Goal: Communication & Community: Answer question/provide support

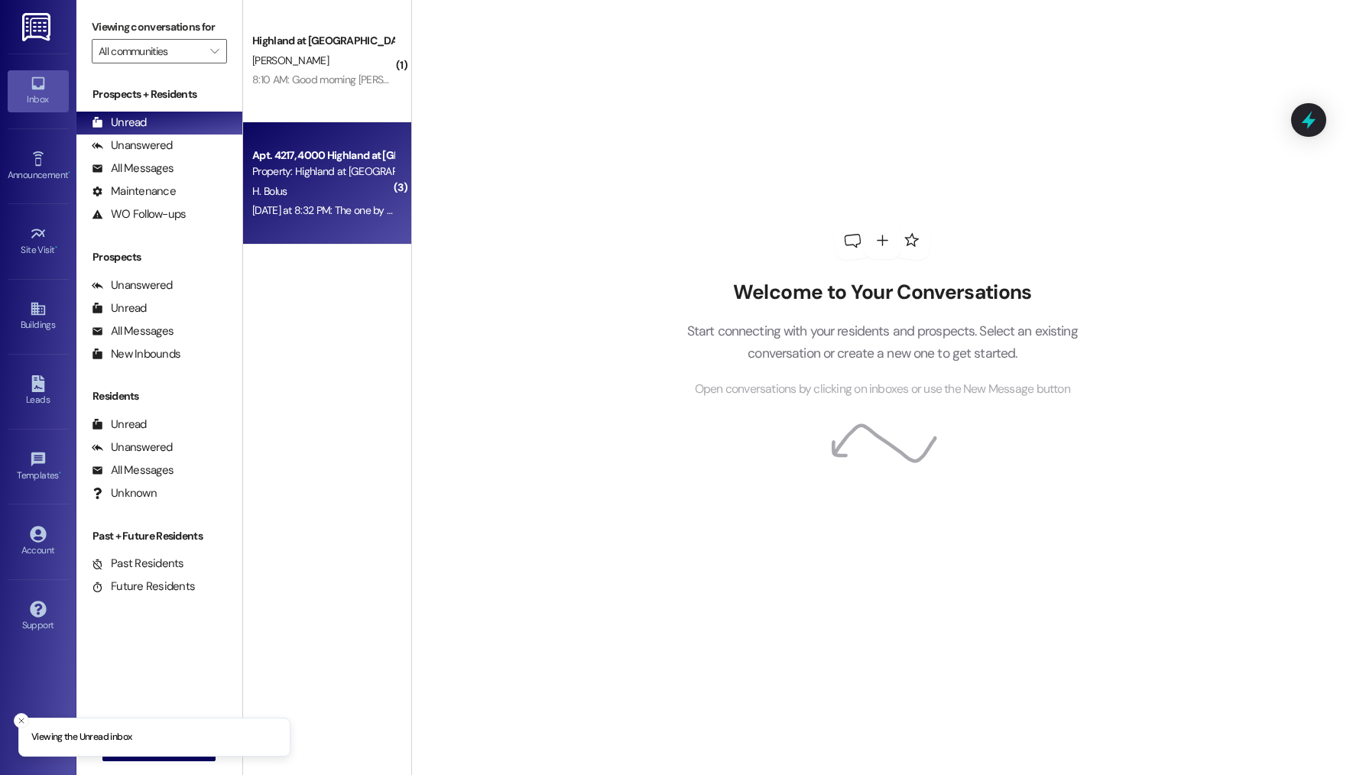
click at [378, 151] on div "Apt. 4217, 4000 Highland at [GEOGRAPHIC_DATA]" at bounding box center [322, 156] width 141 height 16
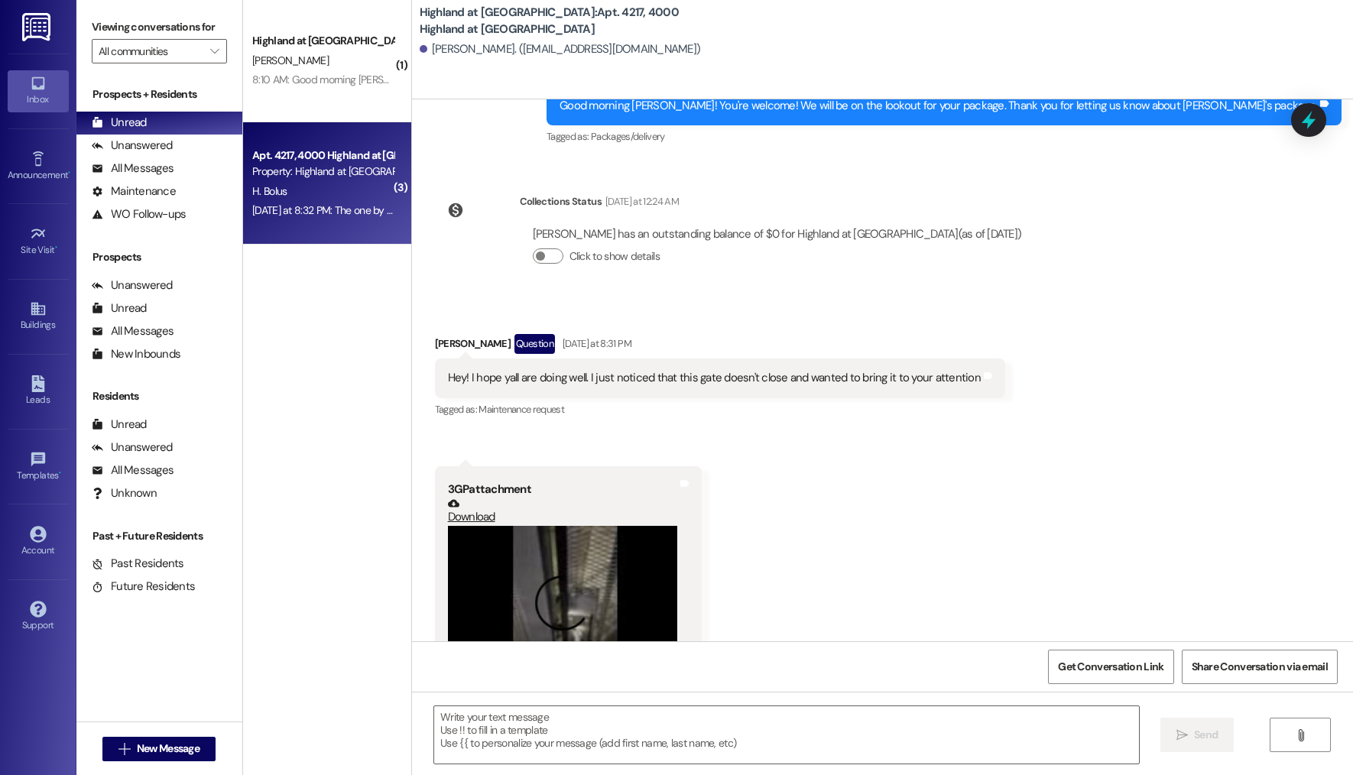
scroll to position [9410, 0]
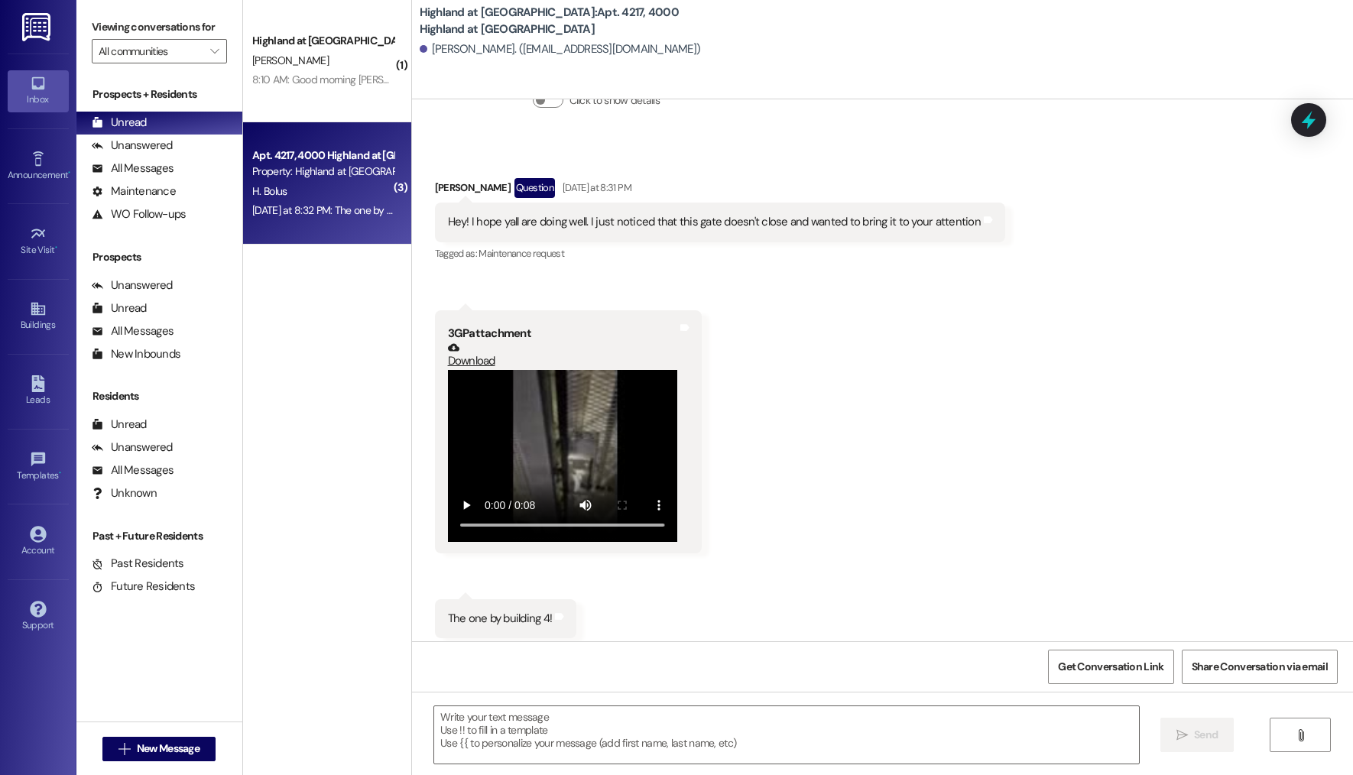
click at [562, 385] on video at bounding box center [562, 456] width 229 height 172
click at [569, 725] on textarea at bounding box center [786, 734] width 705 height 57
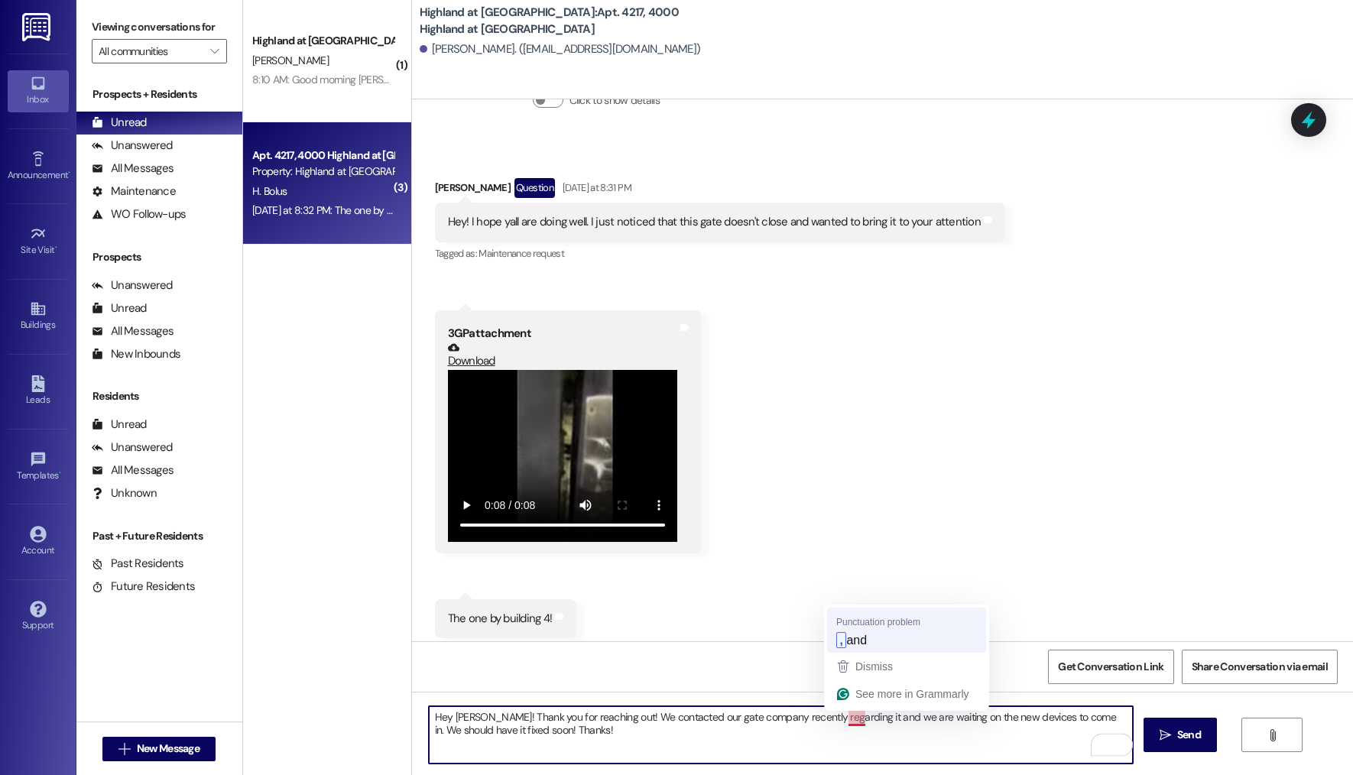
type textarea "Hey [PERSON_NAME]! Thank you for reaching out! We contacted our gate company re…"
click at [780, 748] on textarea "Hey [PERSON_NAME]! Thank you for reaching out! We contacted our gate company re…" at bounding box center [781, 734] width 705 height 57
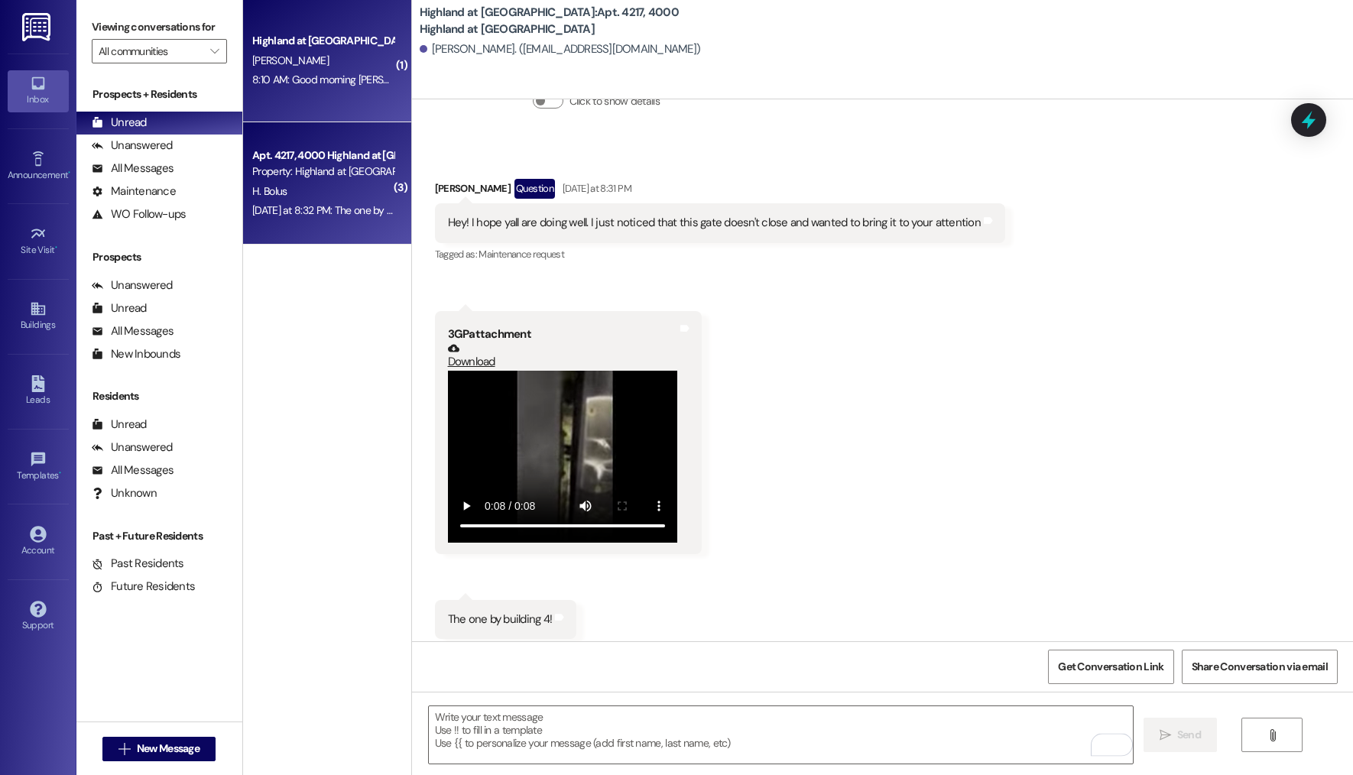
click at [363, 76] on div "8:10 AM: Good morning [PERSON_NAME]-sorry for not responding [DATE]. We have be…" at bounding box center [696, 80] width 888 height 14
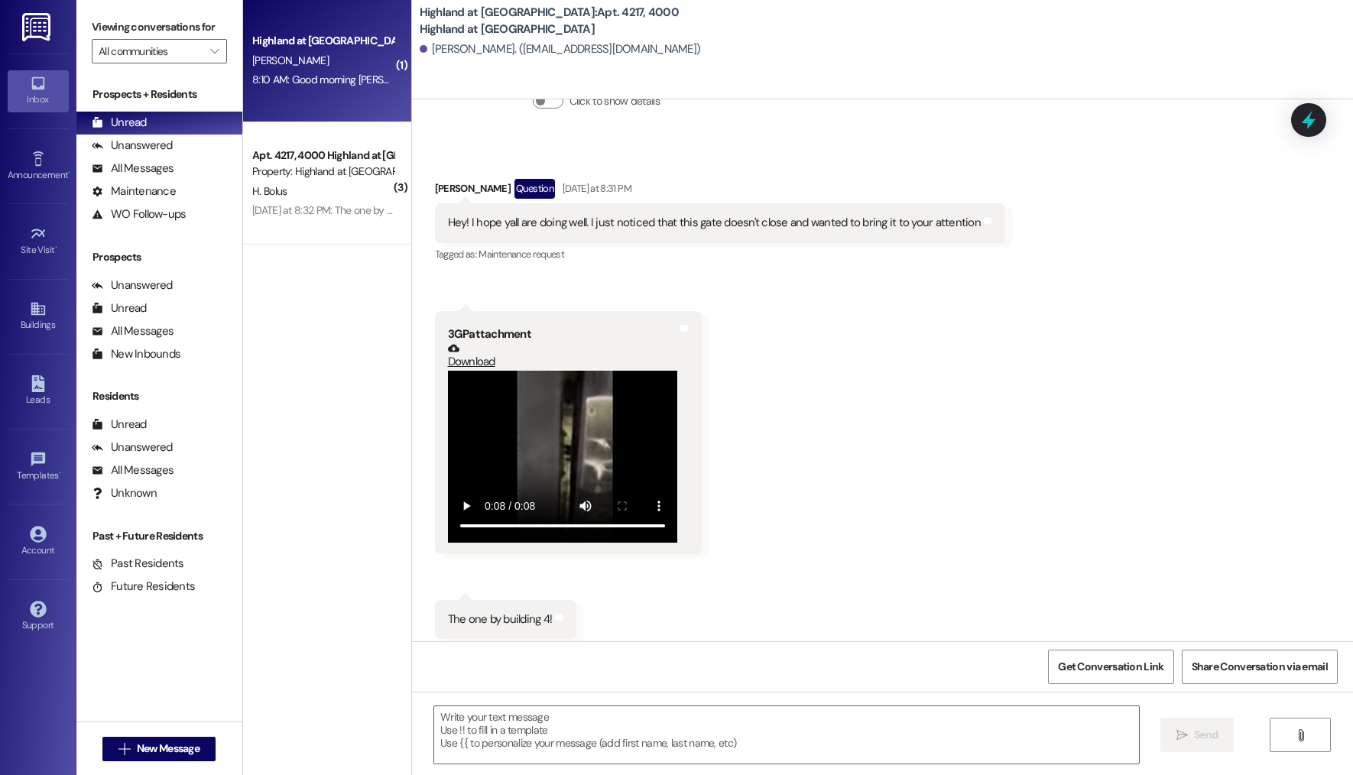
scroll to position [2025, 0]
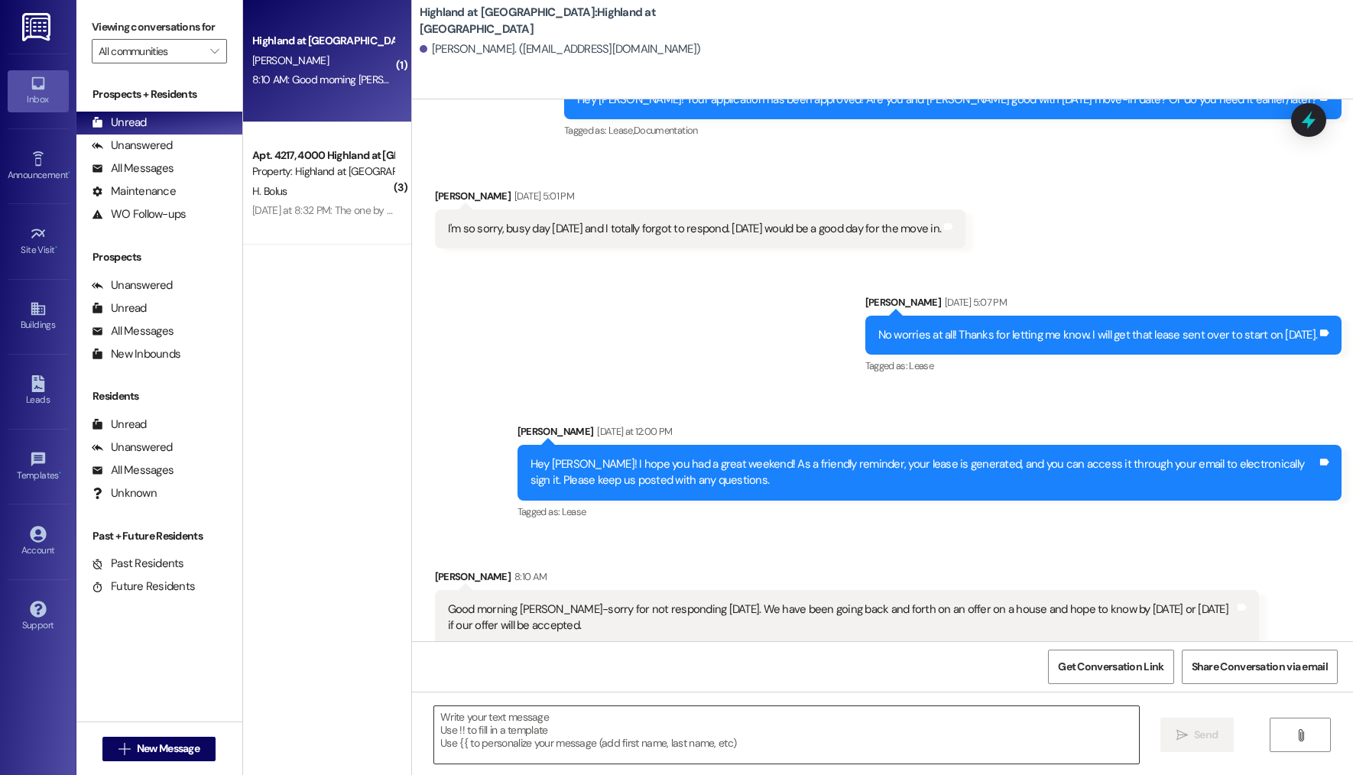
click at [547, 718] on textarea at bounding box center [786, 734] width 705 height 57
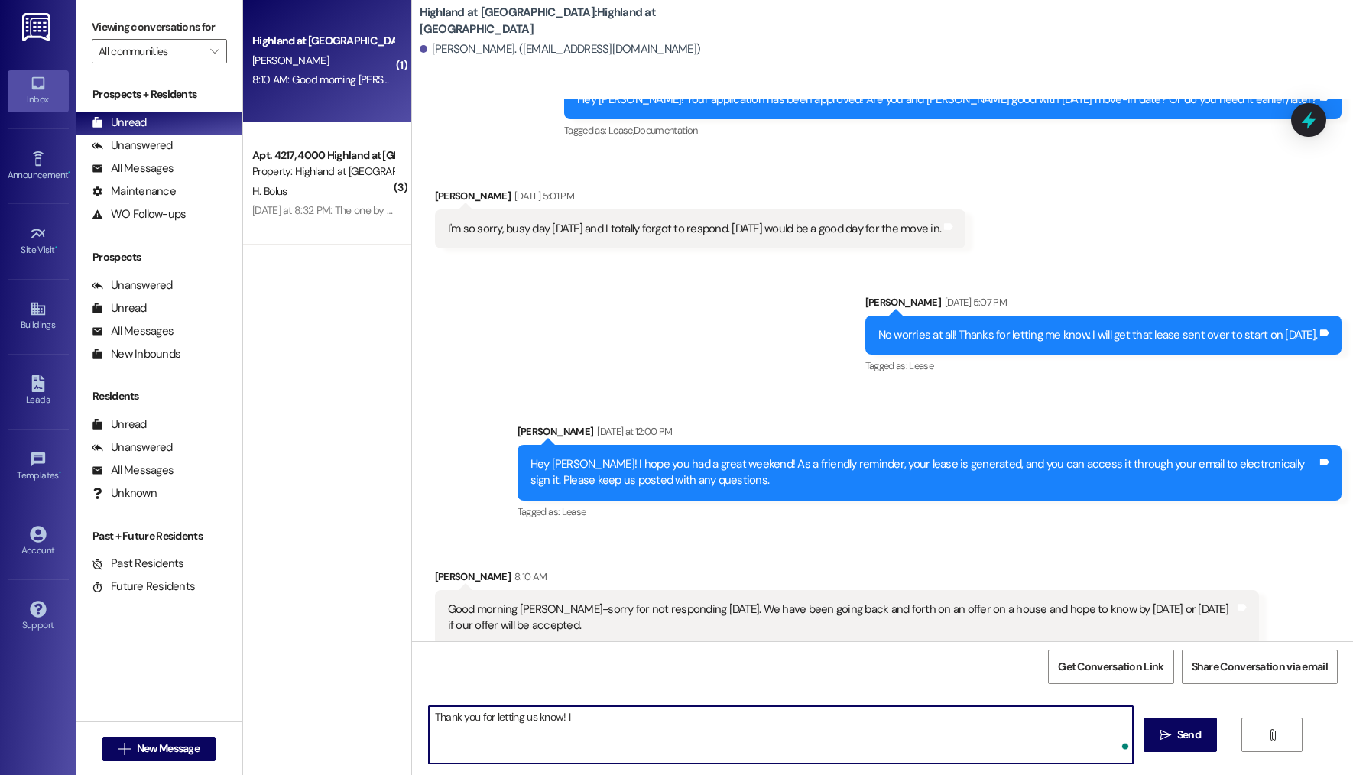
type textarea "Thank you for letting us know!"
